Goal: Transaction & Acquisition: Book appointment/travel/reservation

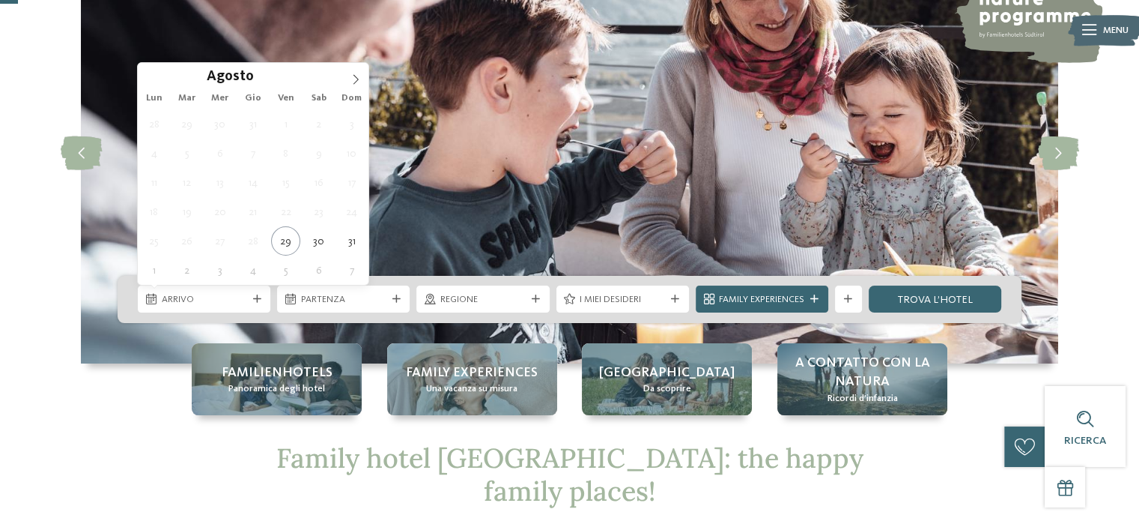
scroll to position [150, 0]
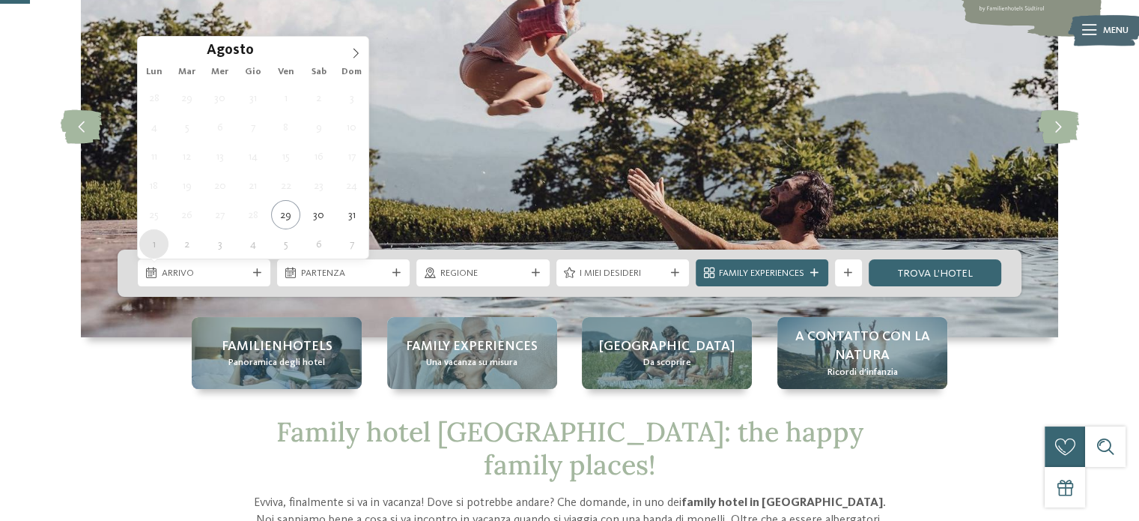
type div "[DATE]"
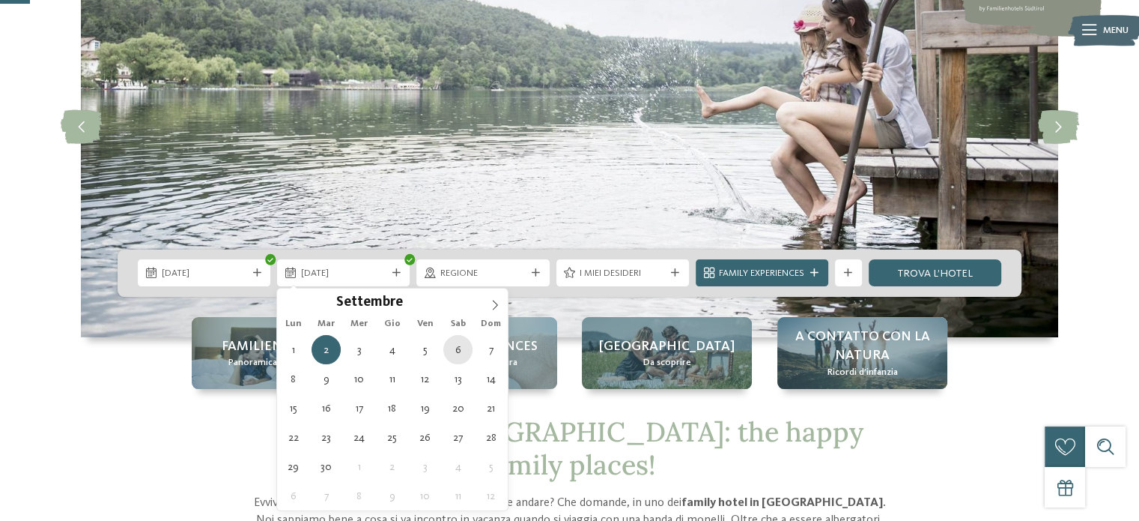
type div "[DATE]"
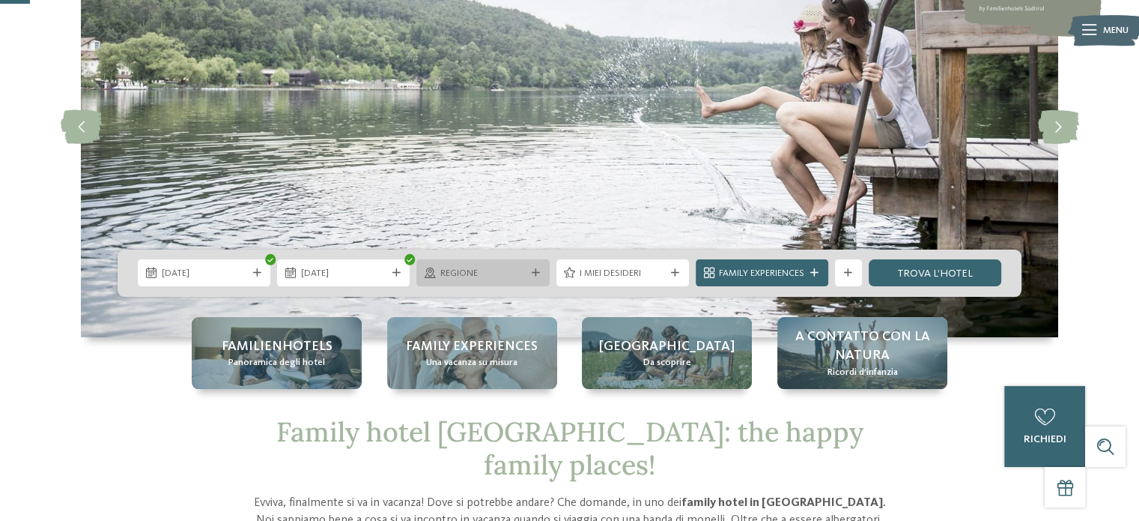
click at [497, 279] on span "Regione" at bounding box center [482, 273] width 85 height 13
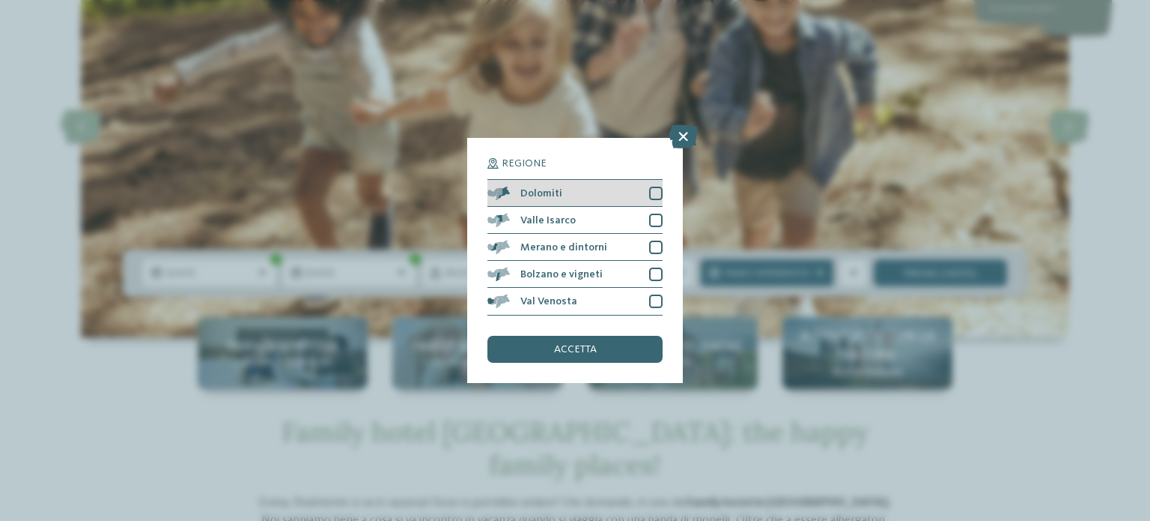
click at [661, 201] on div "Dolomiti" at bounding box center [575, 193] width 175 height 27
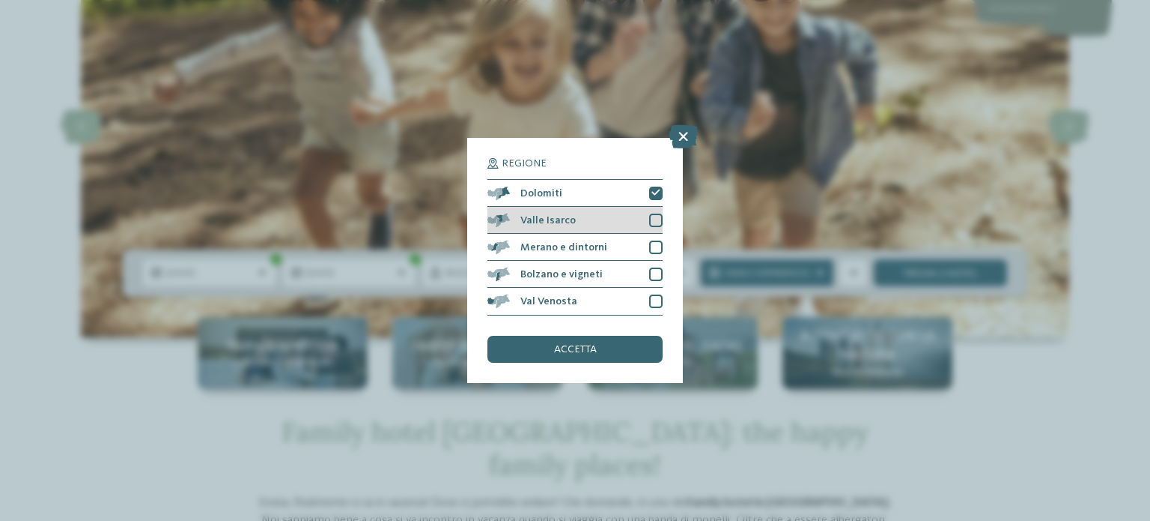
click at [655, 216] on div at bounding box center [655, 219] width 13 height 13
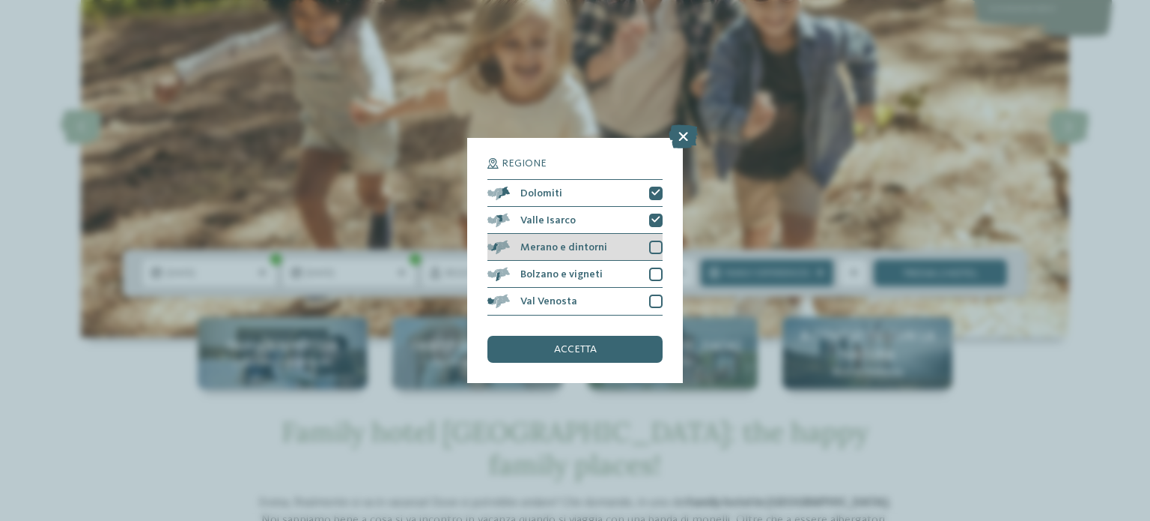
click at [655, 245] on div at bounding box center [655, 246] width 13 height 13
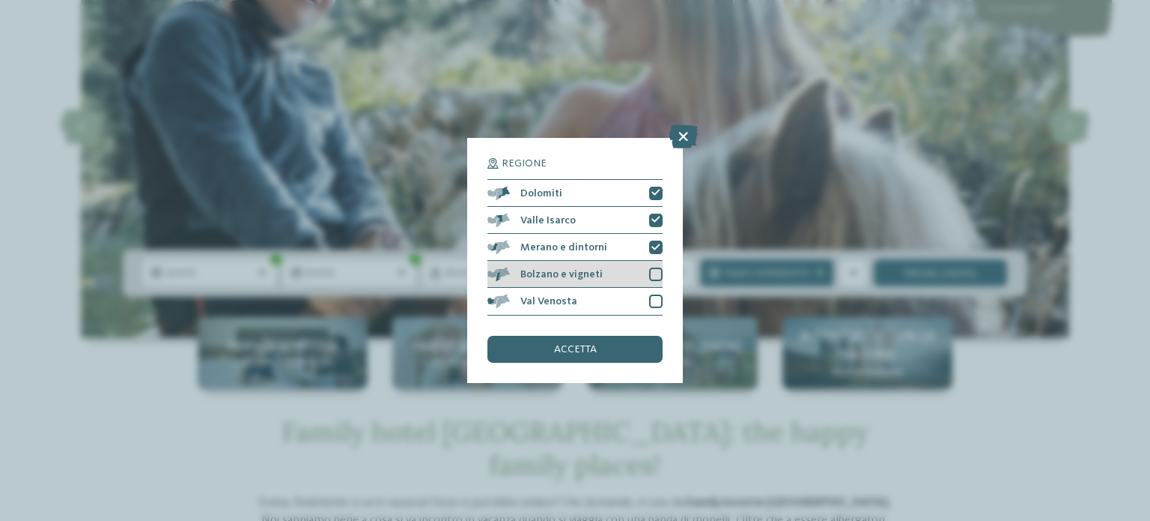
click at [656, 270] on div at bounding box center [655, 273] width 13 height 13
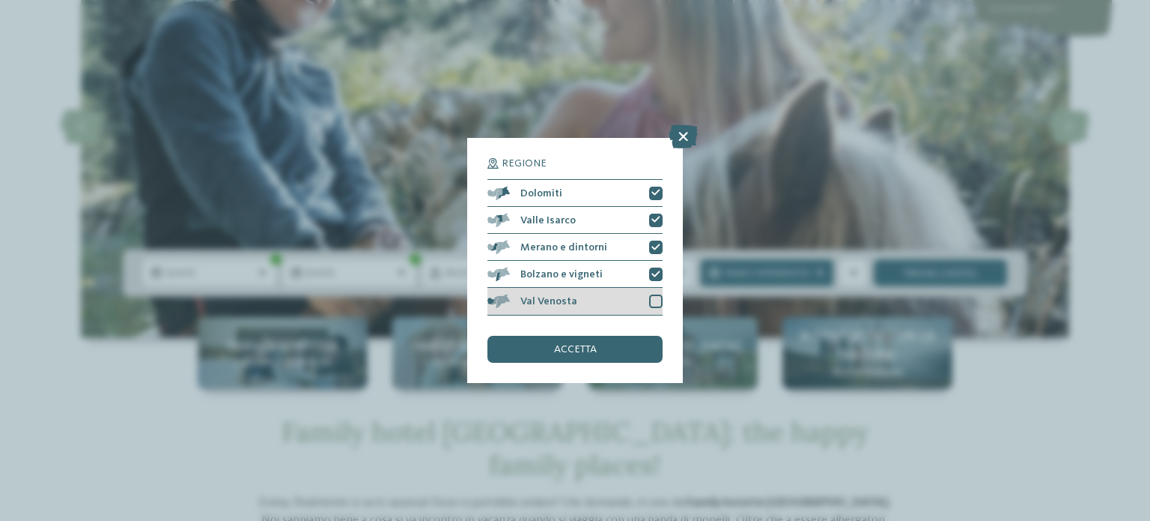
click at [656, 300] on div at bounding box center [655, 300] width 13 height 13
click at [590, 353] on span "accetta" at bounding box center [575, 349] width 43 height 10
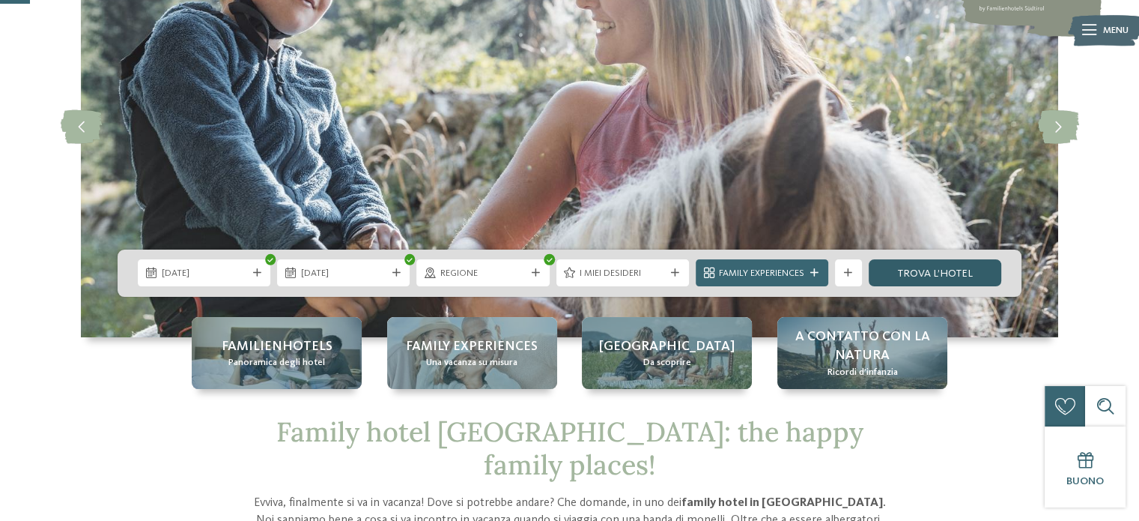
click at [932, 275] on link "trova l’hotel" at bounding box center [935, 272] width 133 height 27
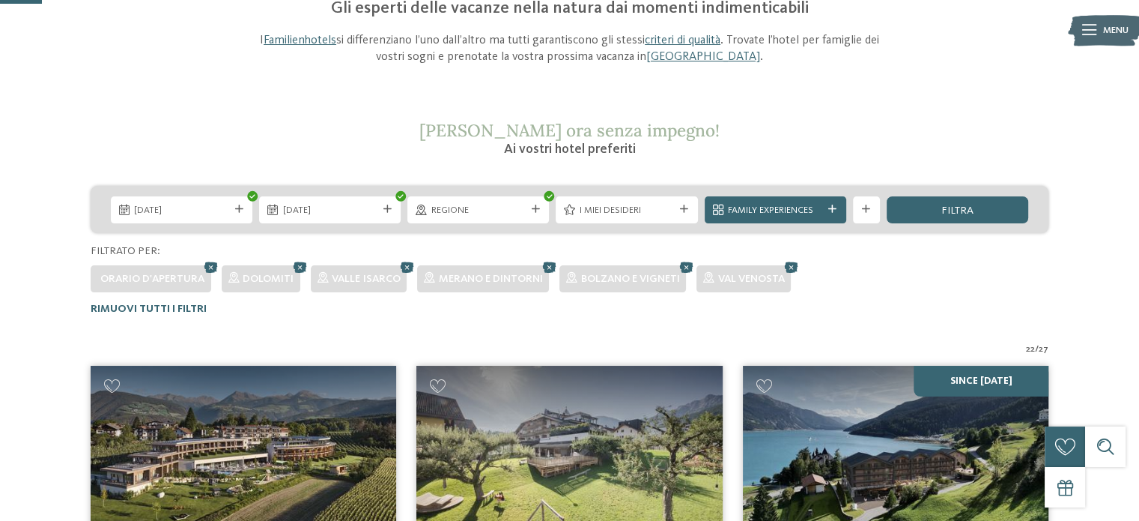
scroll to position [159, 0]
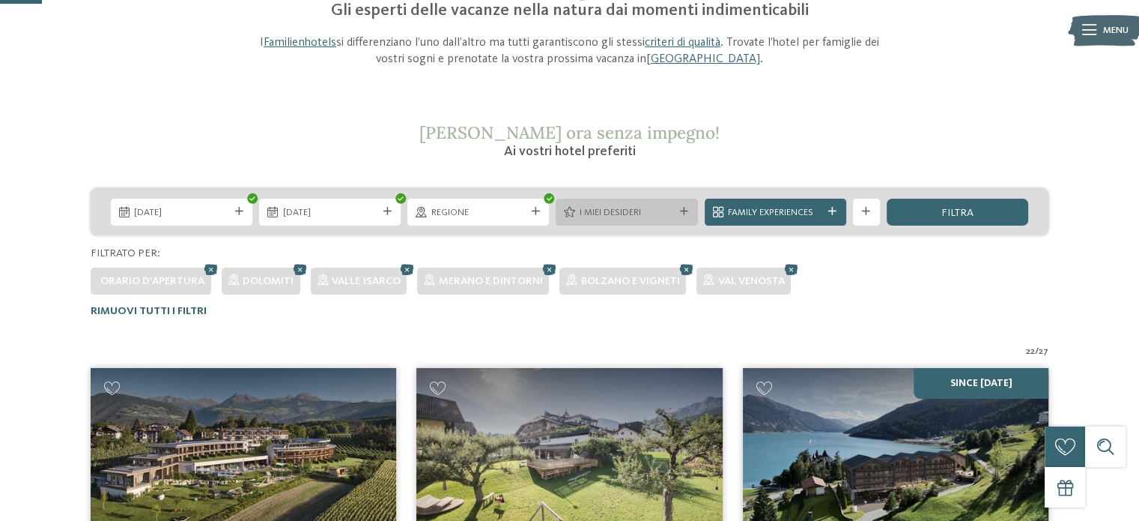
click at [633, 219] on div "I miei desideri" at bounding box center [627, 211] width 142 height 27
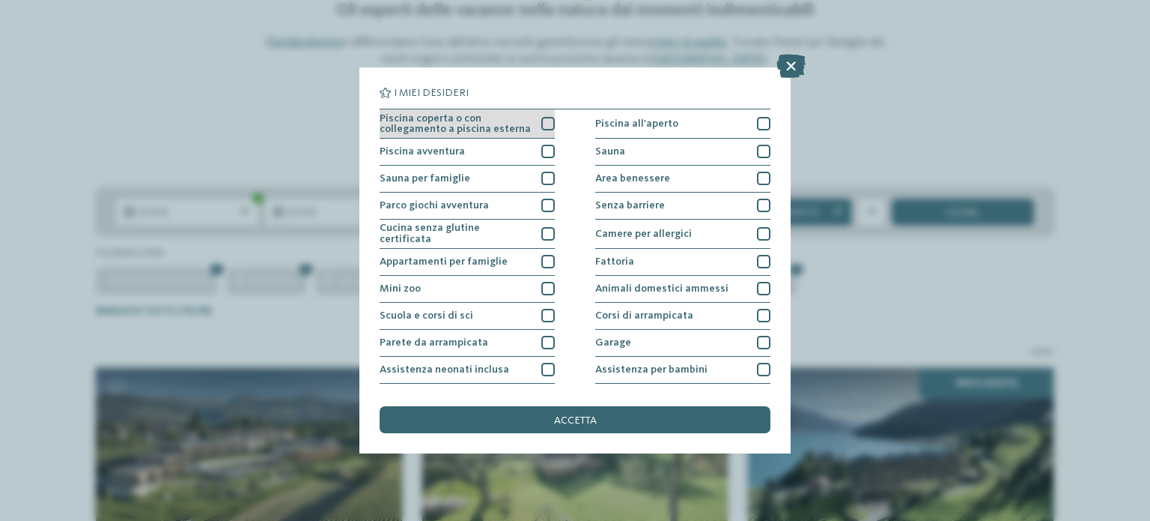
click at [546, 124] on div at bounding box center [547, 123] width 13 height 13
click at [543, 153] on div at bounding box center [547, 151] width 13 height 13
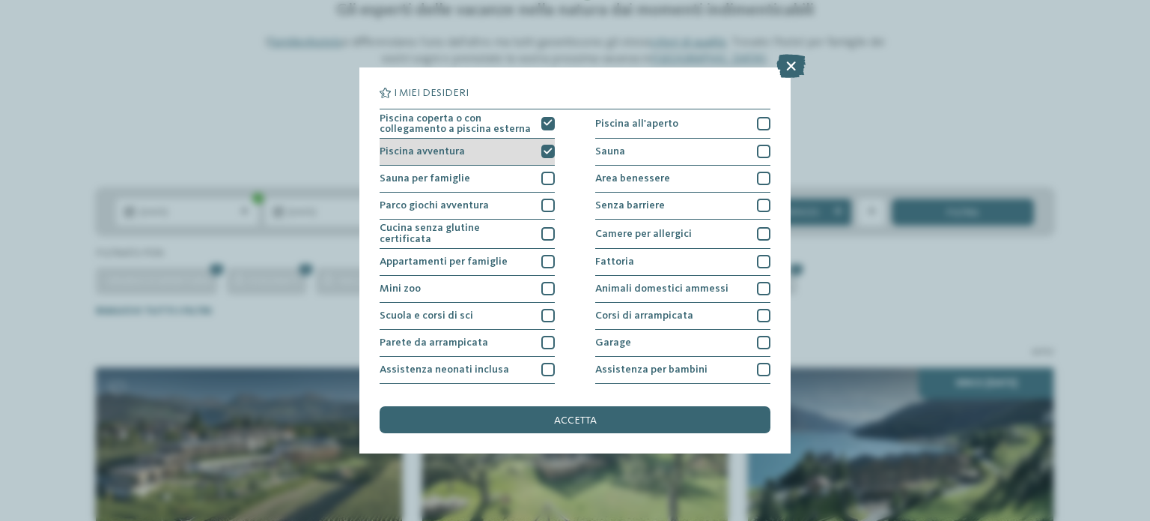
click at [547, 152] on icon at bounding box center [548, 152] width 9 height 8
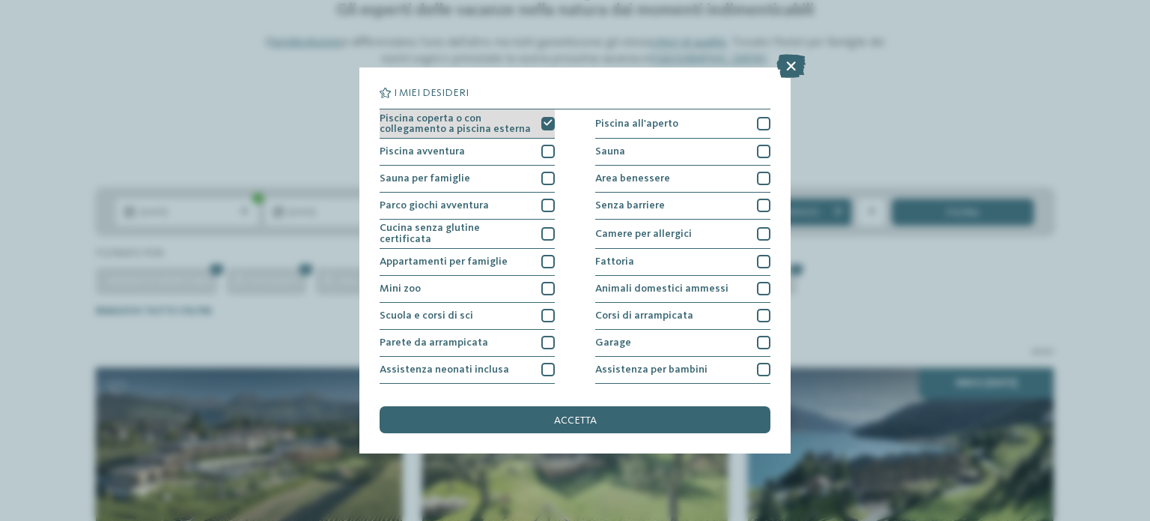
click at [546, 119] on icon at bounding box center [548, 123] width 9 height 8
click at [805, 66] on icon at bounding box center [791, 66] width 29 height 24
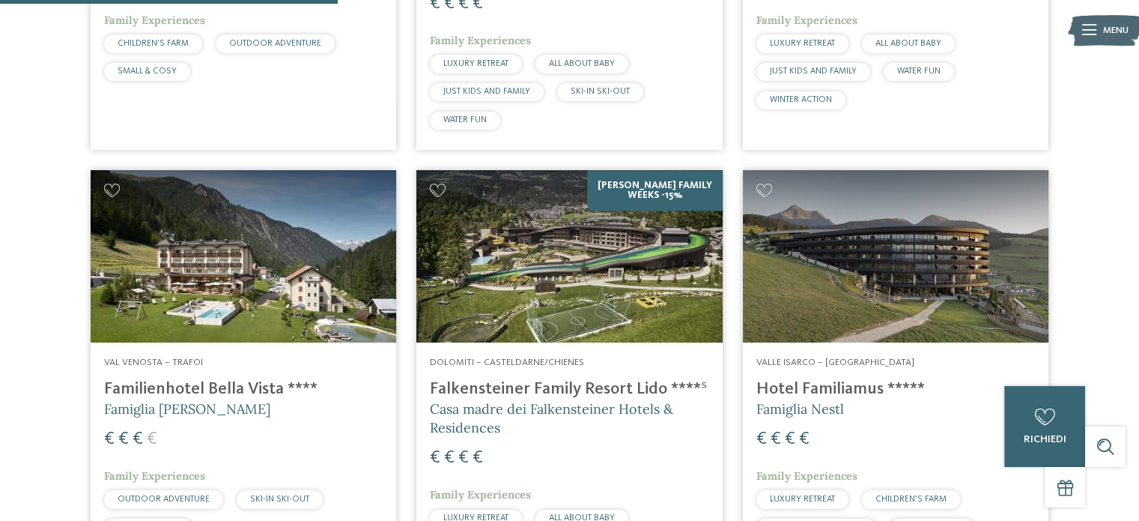
scroll to position [1282, 0]
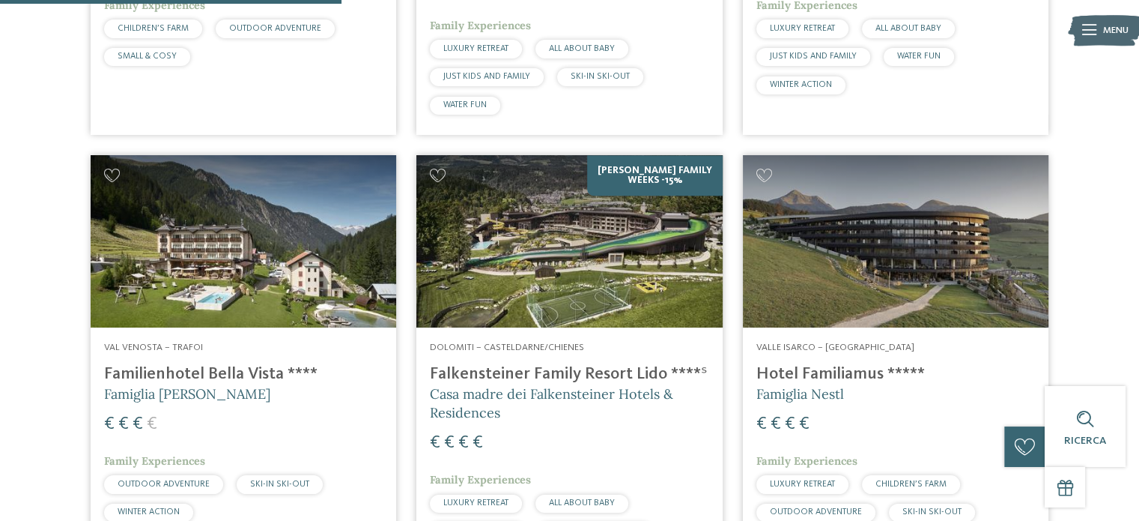
click at [240, 282] on img at bounding box center [244, 241] width 306 height 172
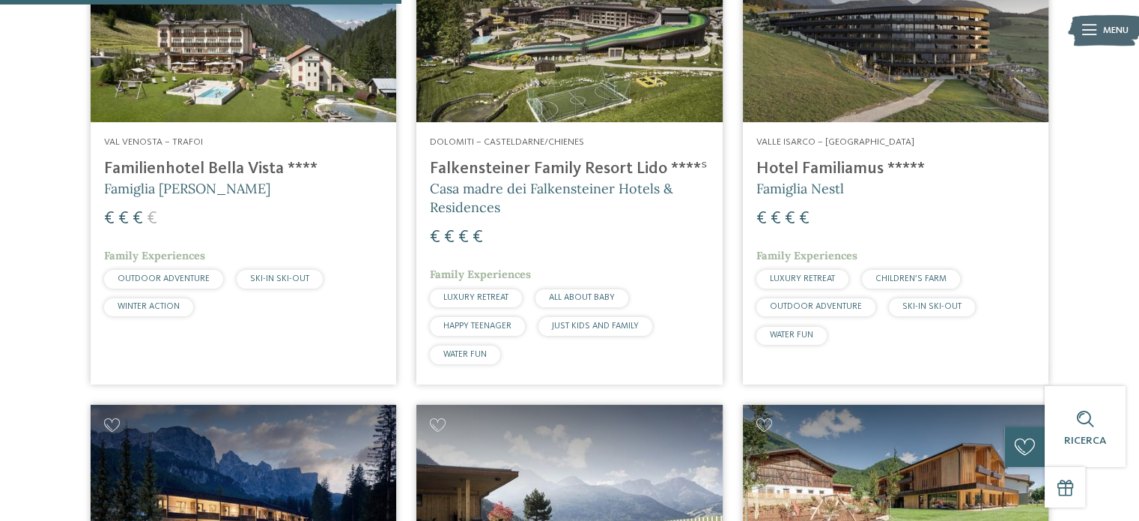
scroll to position [1507, 0]
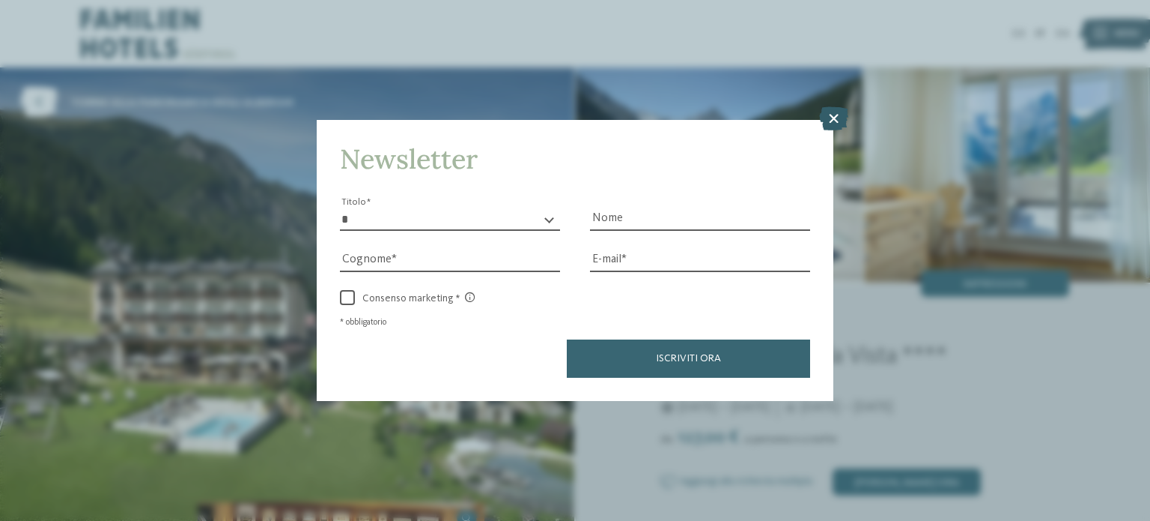
click at [837, 120] on icon at bounding box center [833, 118] width 29 height 24
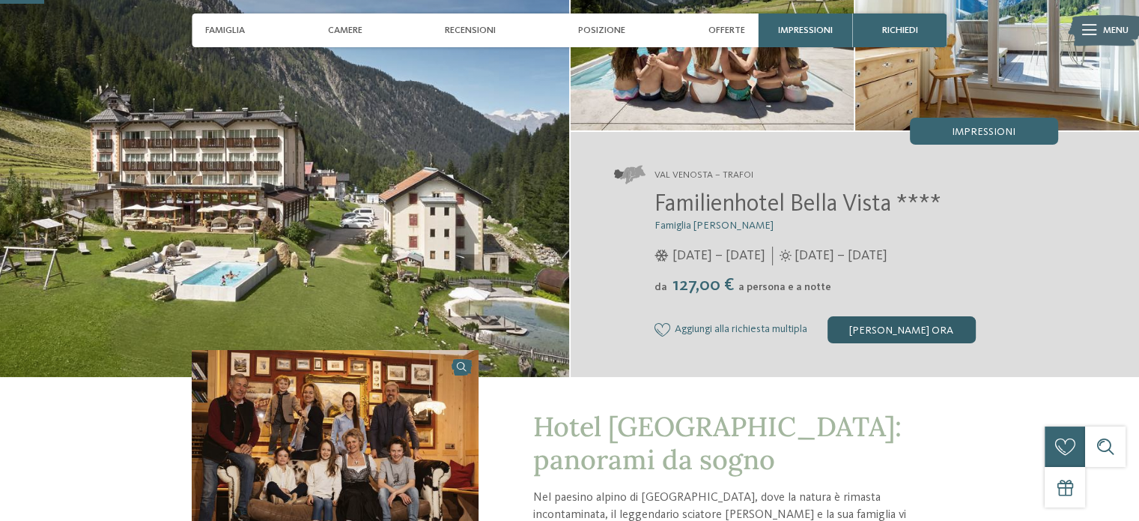
click at [903, 320] on div "[PERSON_NAME] ora" at bounding box center [902, 329] width 148 height 27
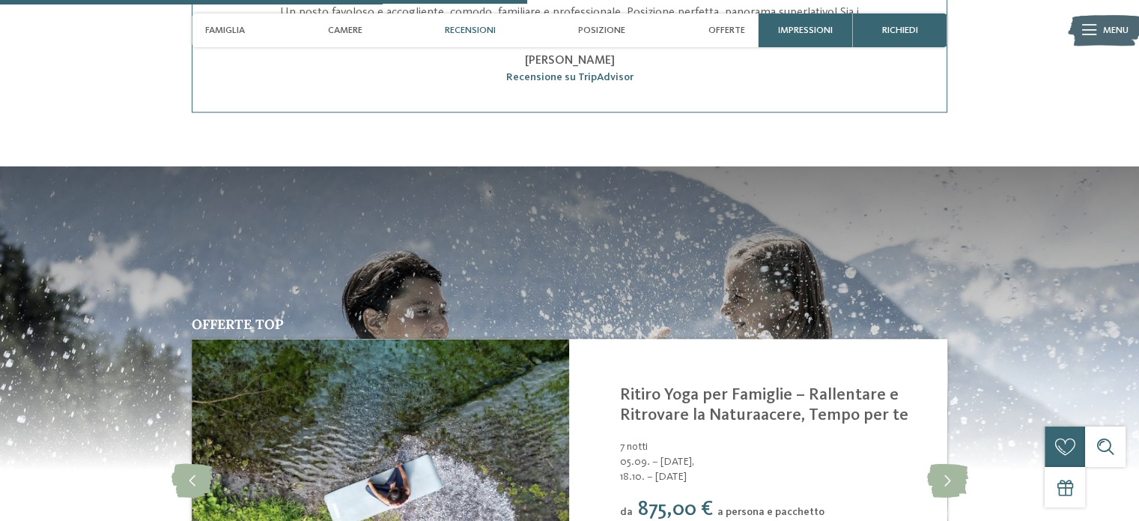
scroll to position [1461, 0]
